Goal: Information Seeking & Learning: Learn about a topic

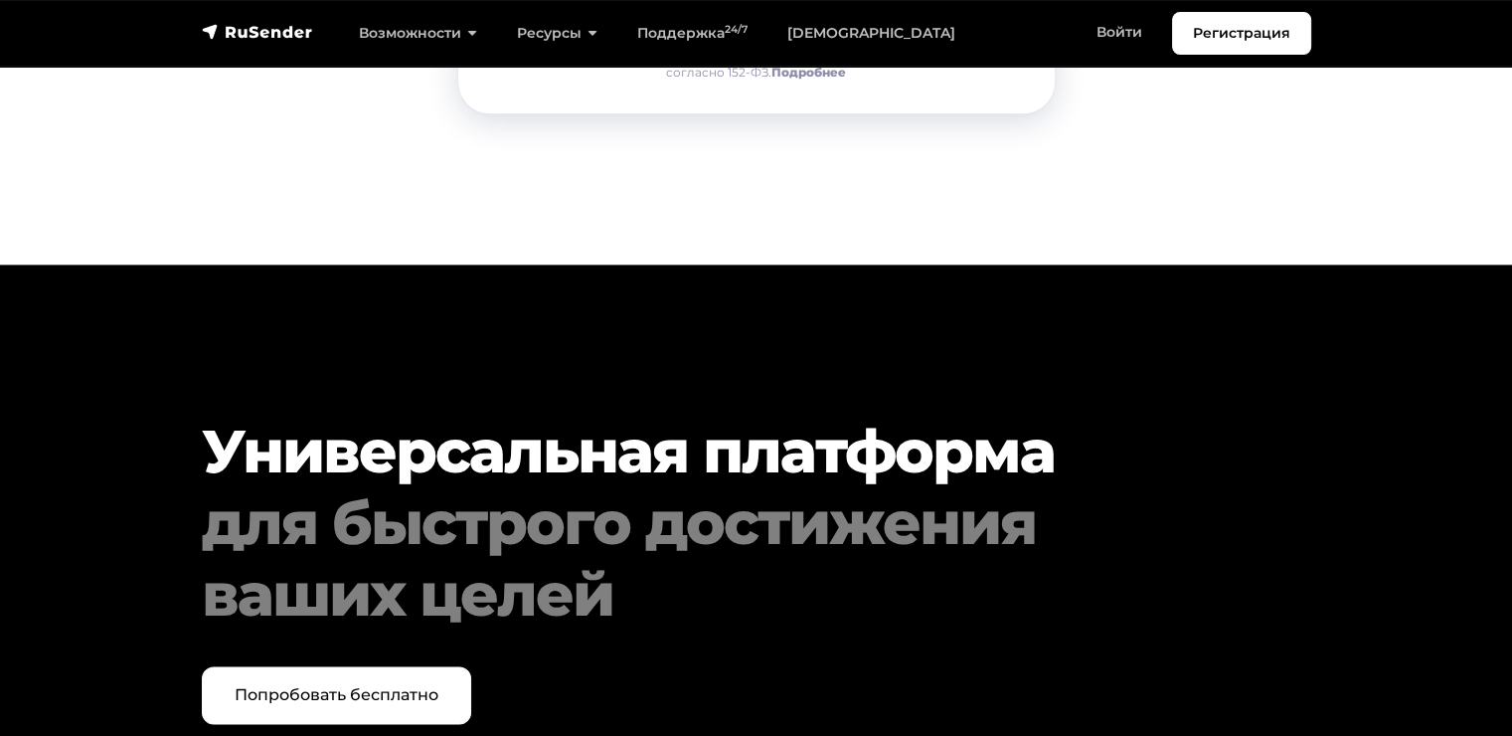
scroll to position [10311, 0]
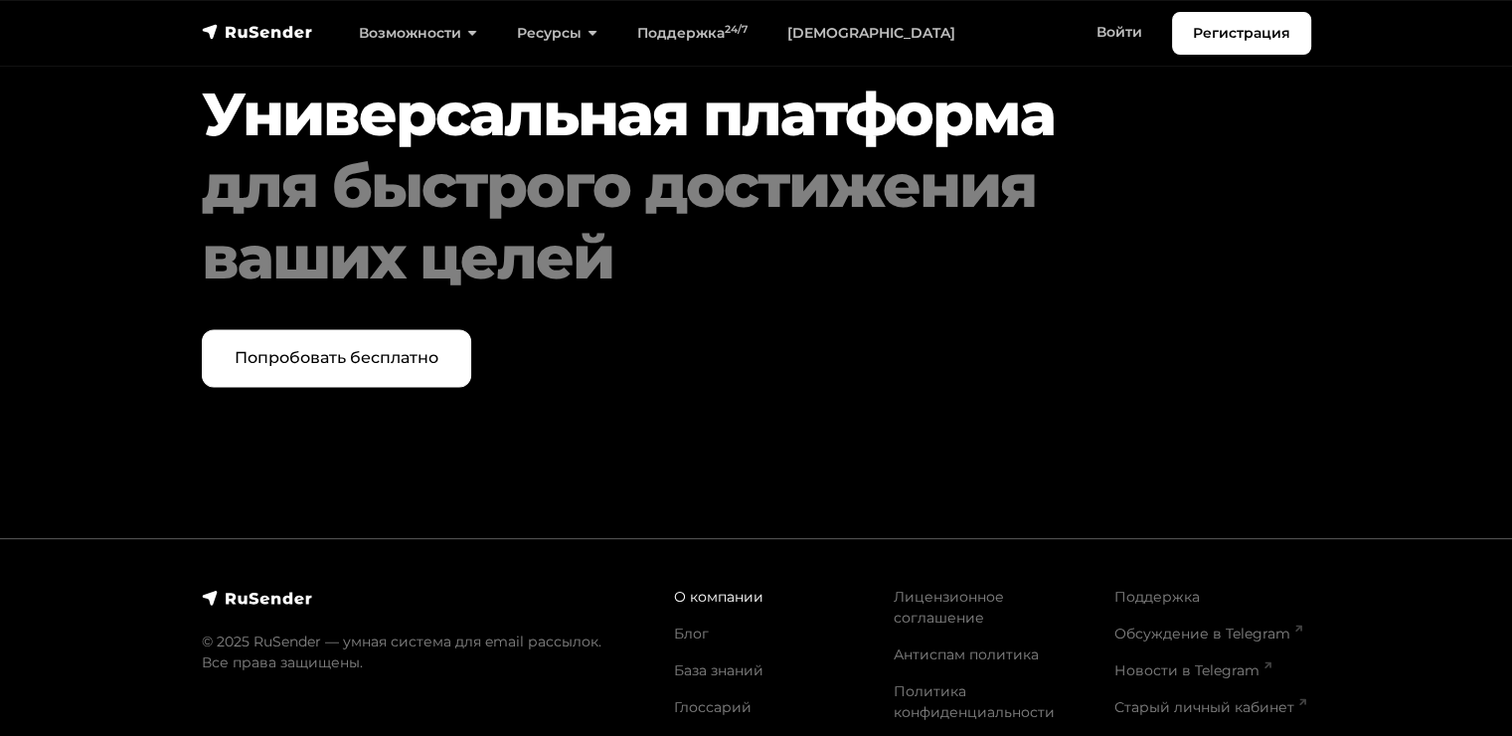
click at [720, 588] on link "О компании" at bounding box center [718, 597] width 89 height 18
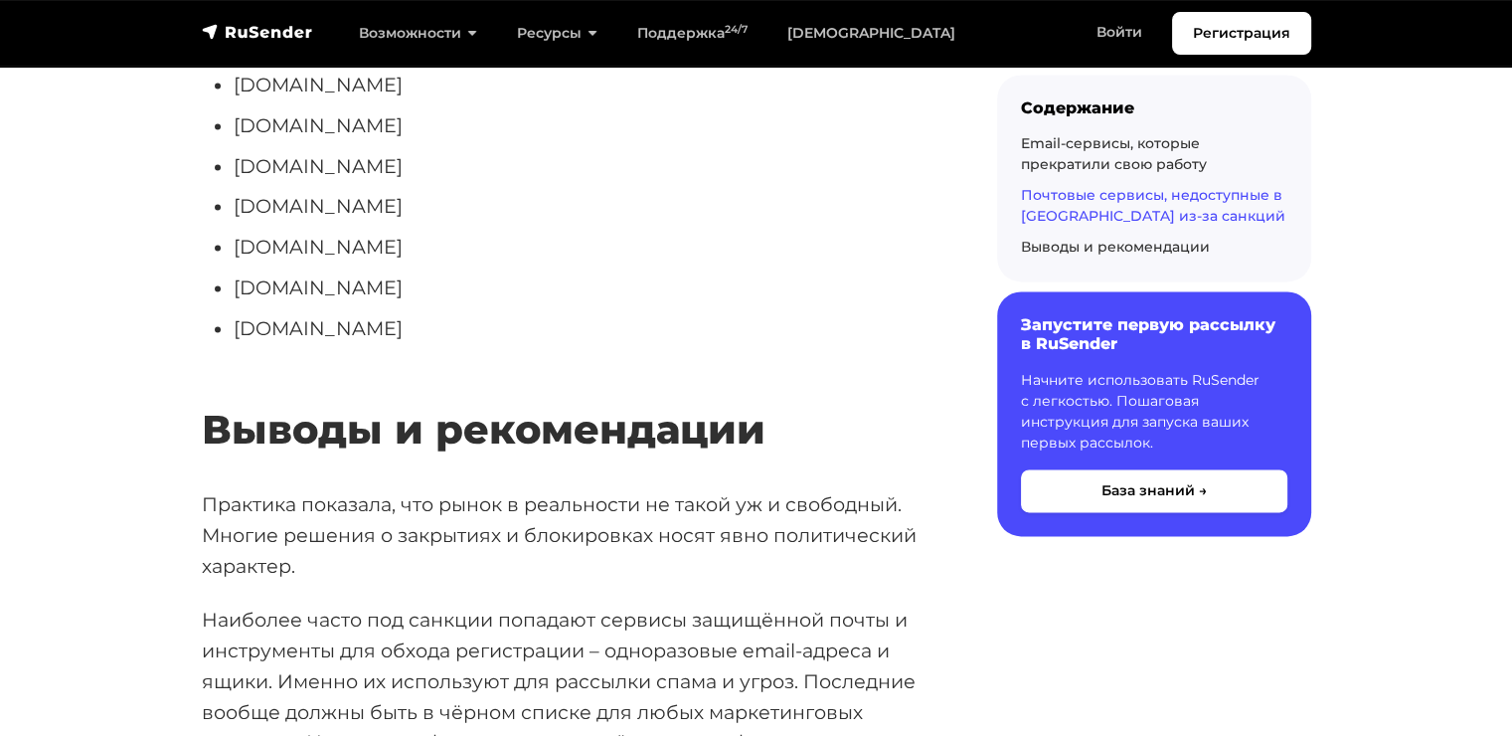
scroll to position [10107, 0]
